Goal: Find contact information: Obtain details needed to contact an individual or organization

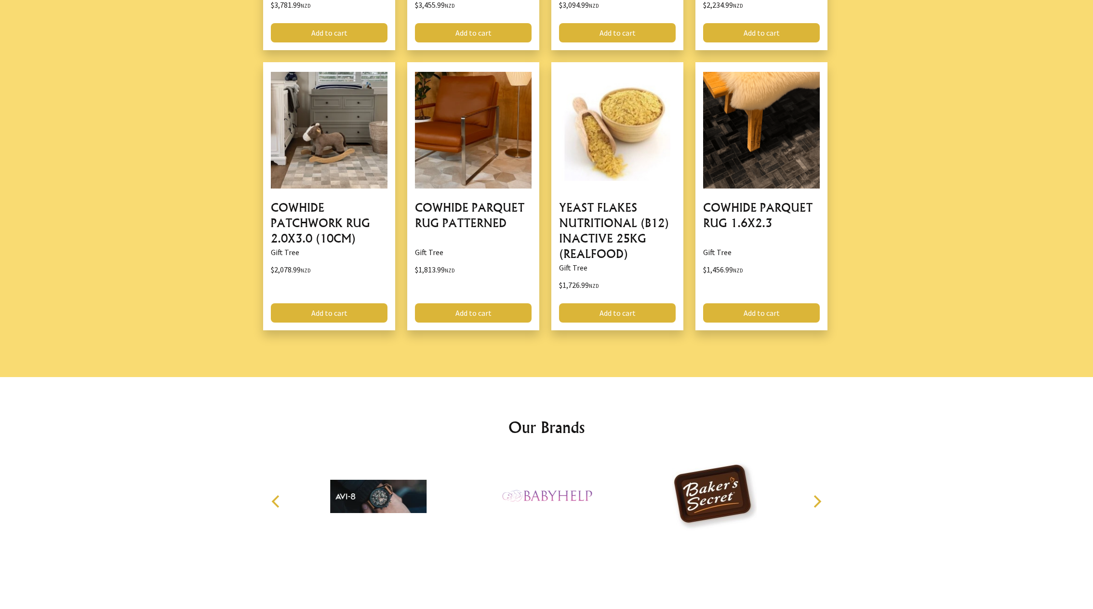
scroll to position [1067, 0]
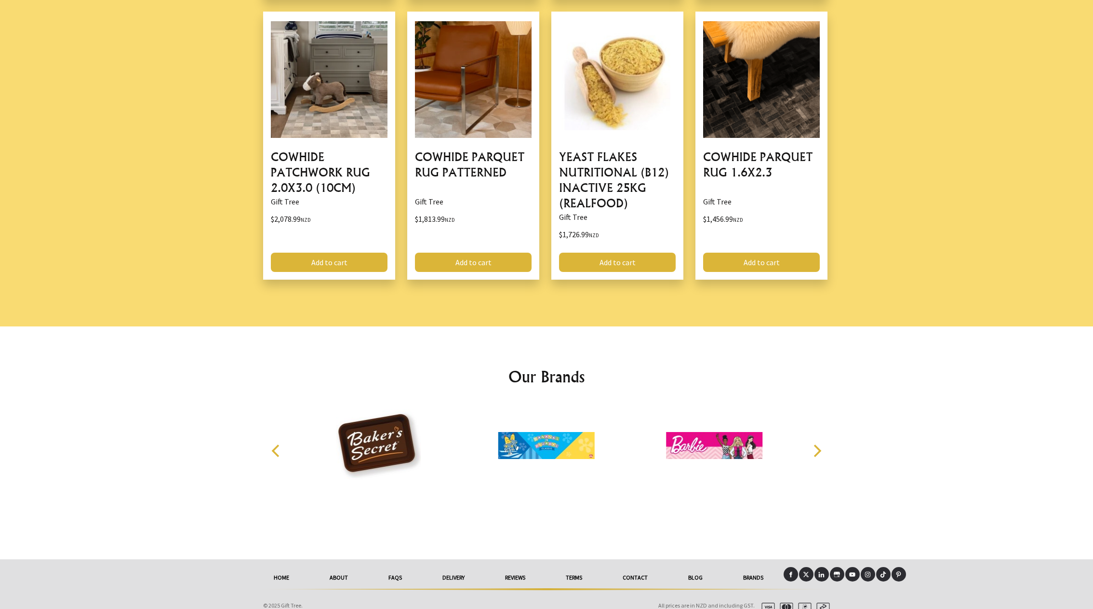
click at [633, 567] on link "Contact" at bounding box center [635, 577] width 66 height 21
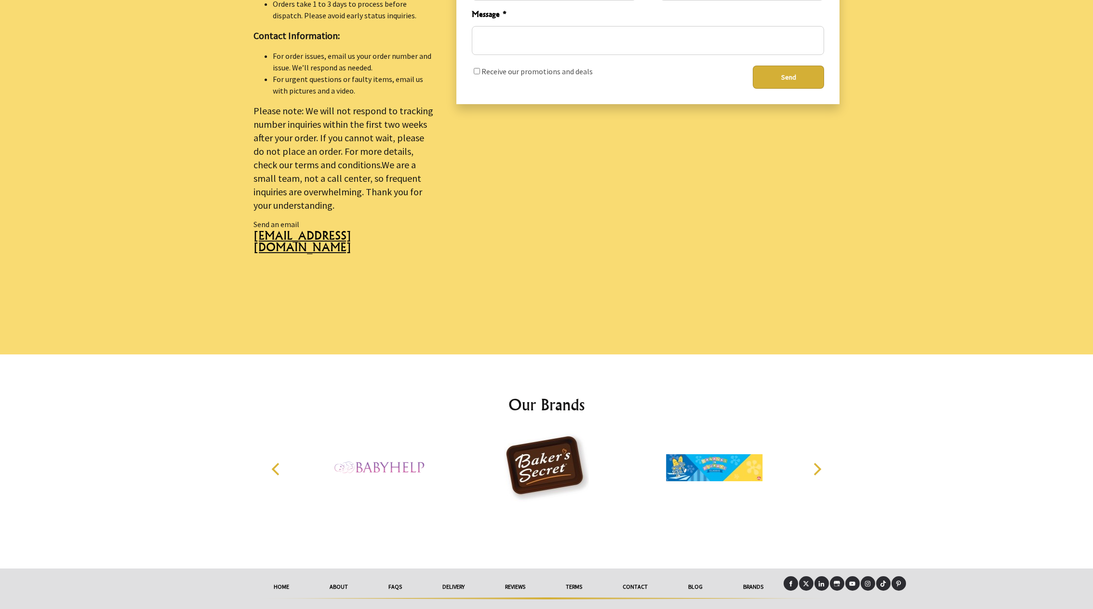
scroll to position [533, 0]
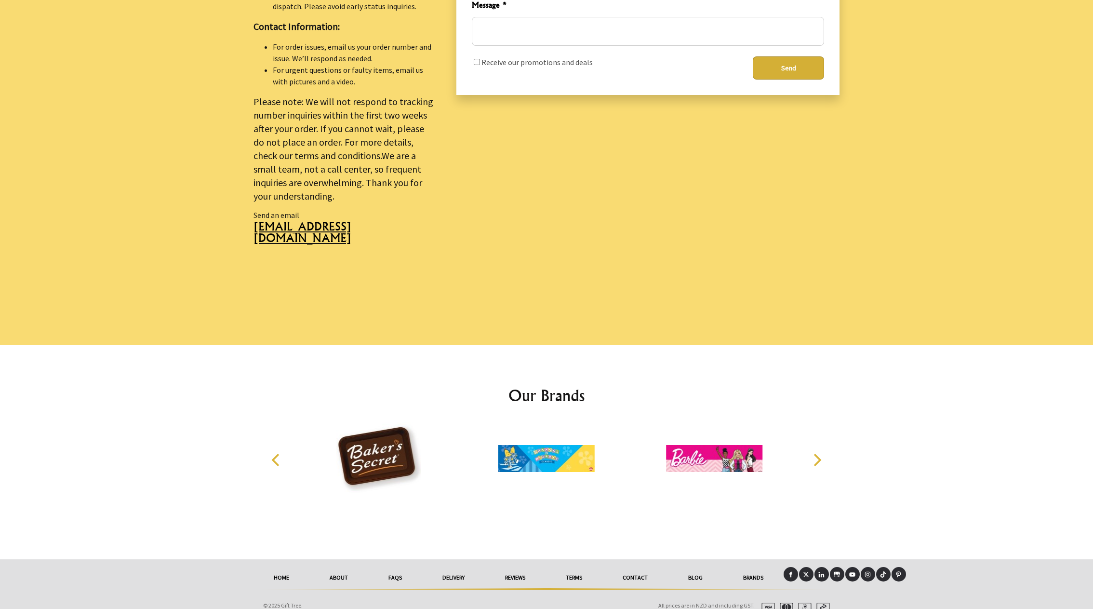
click at [647, 567] on link "Contact" at bounding box center [635, 577] width 66 height 21
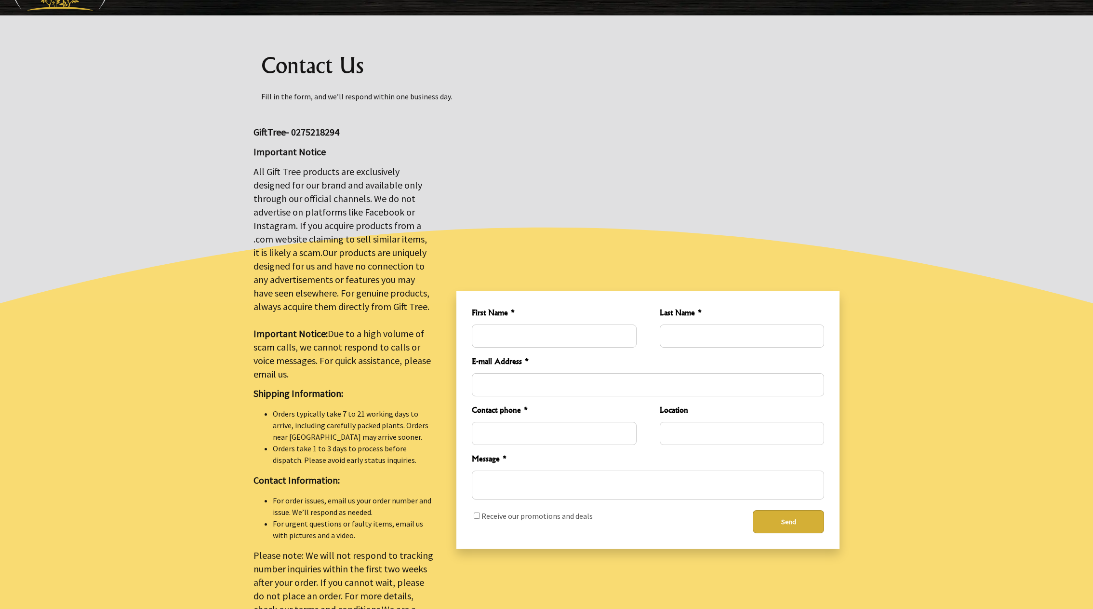
scroll to position [48, 0]
